Goal: Browse casually

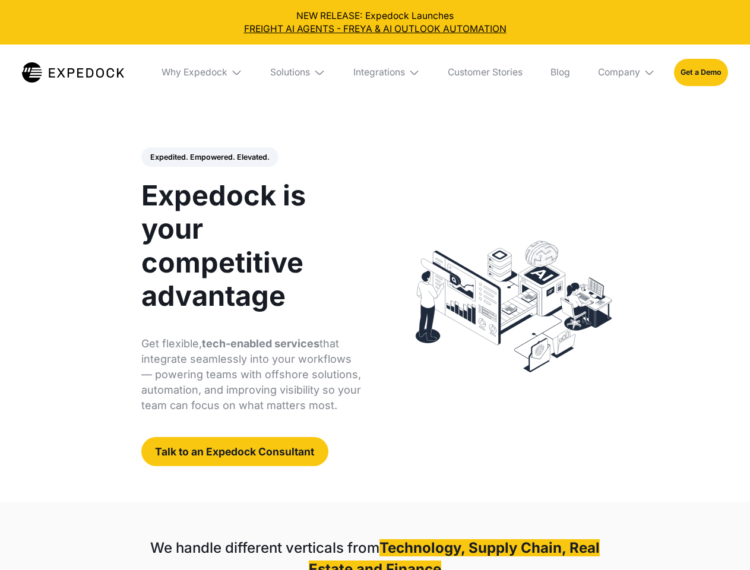
select select
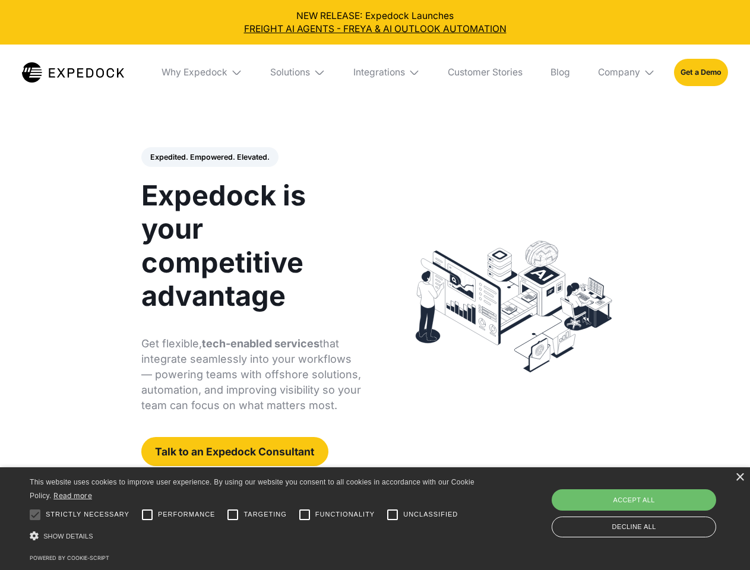
click at [375, 72] on div "Integrations" at bounding box center [380, 73] width 52 height 12
click at [203, 72] on div "Why Expedock" at bounding box center [185, 73] width 66 height 12
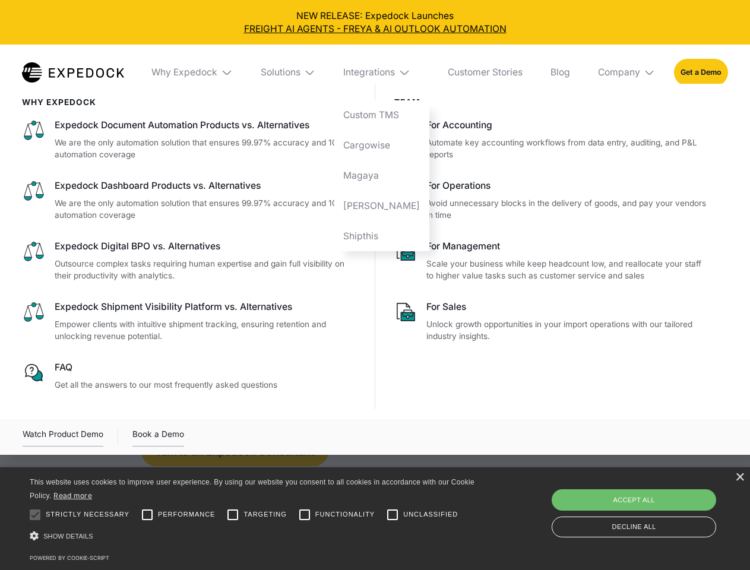
click at [299, 72] on div "Solutions" at bounding box center [281, 73] width 40 height 12
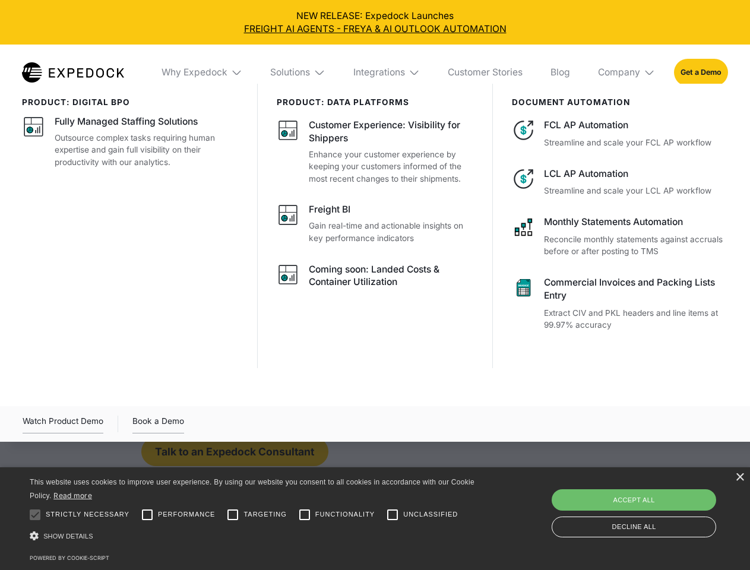
click at [387, 72] on div "Integrations" at bounding box center [380, 73] width 52 height 12
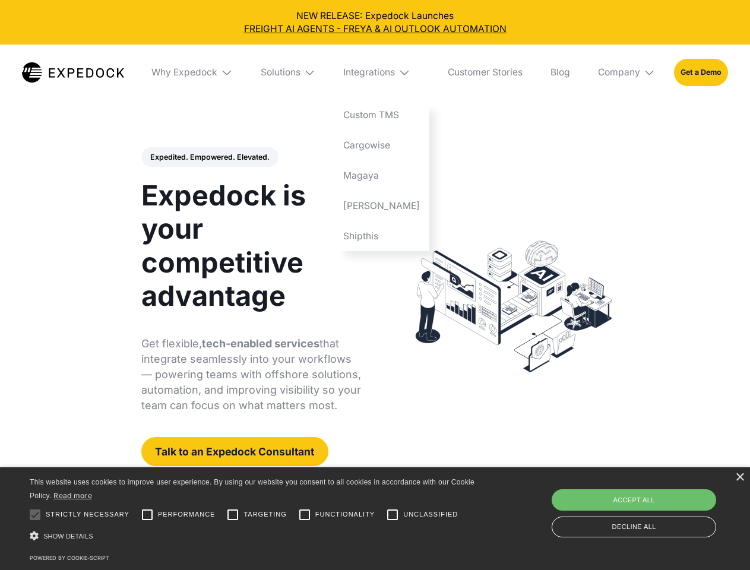
click at [627, 72] on div "Company" at bounding box center [619, 73] width 42 height 12
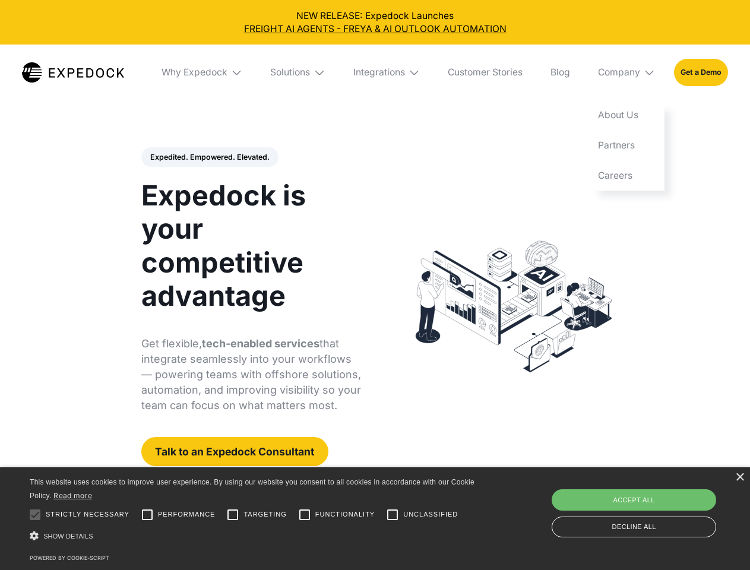
click at [209, 157] on div "Expedited. Empowered. Elevated. Automate Freight Document Extraction at 99.97% …" at bounding box center [251, 307] width 220 height 320
click at [35, 515] on div at bounding box center [35, 515] width 24 height 24
click at [147, 515] on input "Performance" at bounding box center [147, 515] width 24 height 24
checkbox input "true"
click at [233, 515] on input "Targeting" at bounding box center [233, 515] width 24 height 24
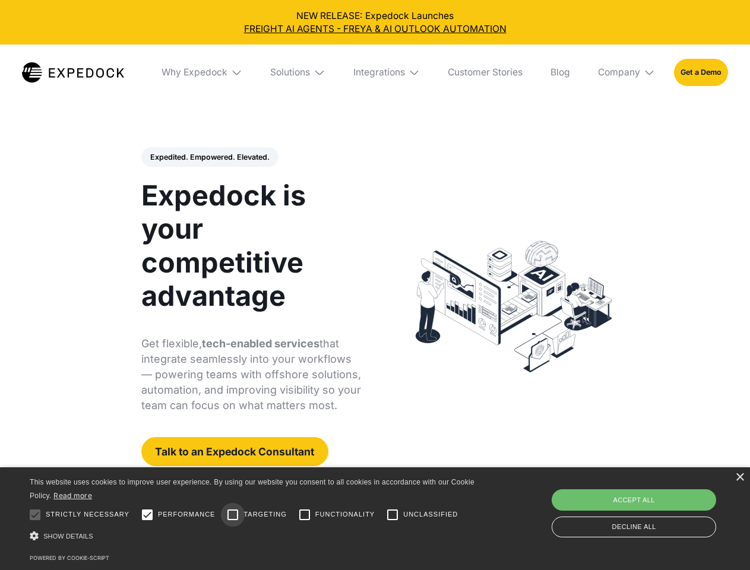
checkbox input "true"
click at [305, 515] on input "Functionality" at bounding box center [305, 515] width 24 height 24
checkbox input "true"
